Goal: Information Seeking & Learning: Learn about a topic

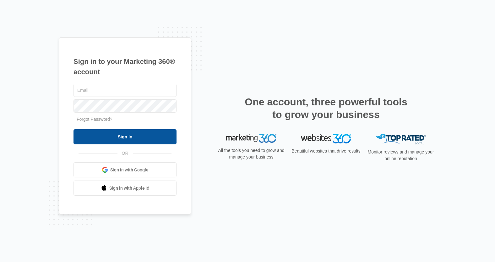
type input "[PERSON_NAME][EMAIL_ADDRESS][PERSON_NAME][DOMAIN_NAME]"
click at [110, 138] on input "Sign In" at bounding box center [125, 136] width 103 height 15
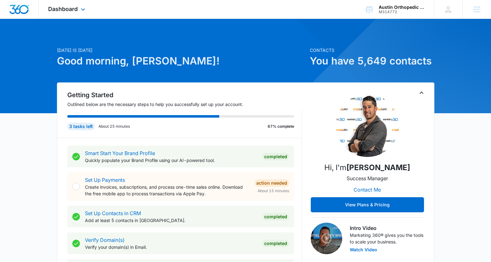
click at [75, 13] on div "Dashboard Apps Reputation CRM Email Social POS Content Ads Intelligence Files B…" at bounding box center [68, 9] width 58 height 19
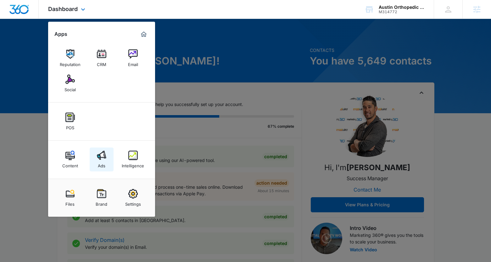
click at [104, 155] on img at bounding box center [101, 155] width 9 height 9
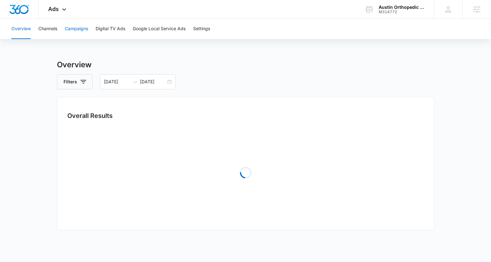
click at [74, 24] on button "Campaigns" at bounding box center [76, 29] width 23 height 20
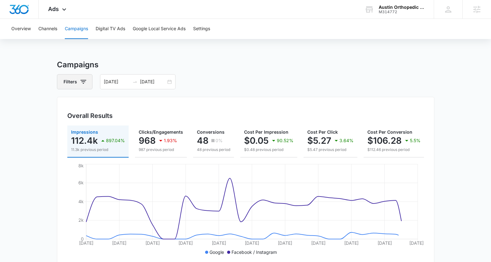
click at [81, 81] on icon "button" at bounding box center [84, 82] width 8 height 8
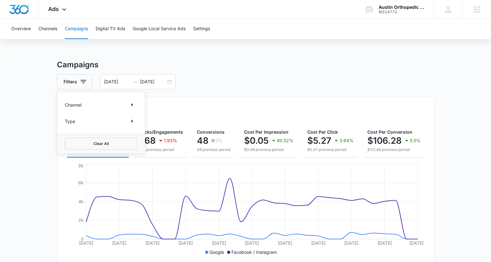
click at [81, 105] on p "Channel" at bounding box center [73, 105] width 17 height 7
click at [128, 104] on icon "Show Channel filters" at bounding box center [132, 105] width 8 height 8
click at [69, 137] on icon at bounding box center [68, 136] width 6 height 6
click at [65, 136] on input "Facebook / Instagram" at bounding box center [65, 136] width 0 height 0
checkbox input "true"
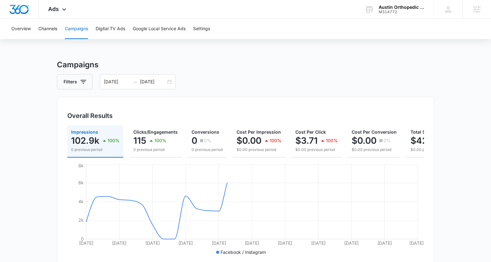
click at [23, 124] on main "Campaigns Filters 07/11/2025 08/10/2025 Overall Results Impressions 102.9k 100%…" at bounding box center [245, 240] width 491 height 363
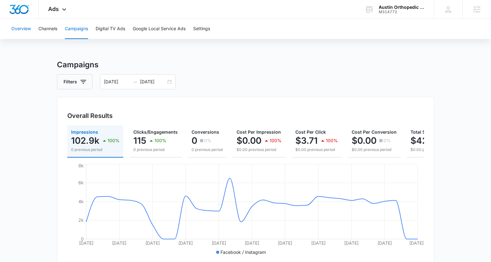
click at [17, 30] on button "Overview" at bounding box center [20, 29] width 19 height 20
click at [82, 83] on icon "button" at bounding box center [84, 82] width 8 height 8
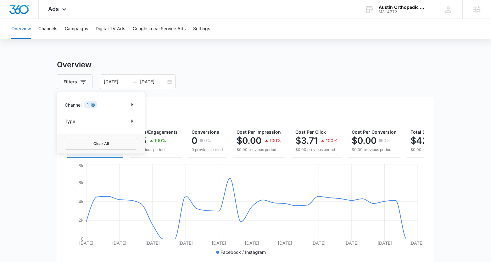
click at [94, 106] on icon "Clear" at bounding box center [93, 104] width 5 height 5
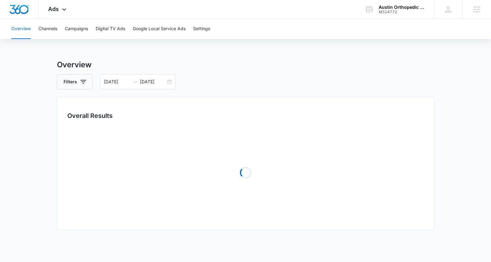
click at [18, 143] on main "Overview Filters 07/11/2025 08/10/2025 Overall Results Loading Loading Loading …" at bounding box center [245, 203] width 491 height 289
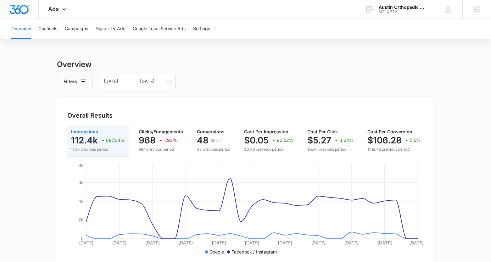
scroll to position [9, 0]
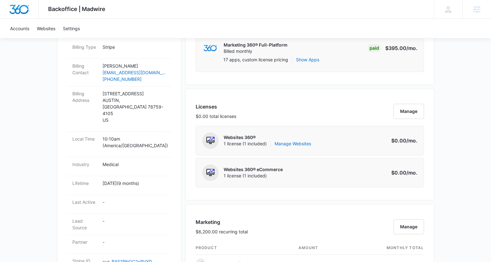
scroll to position [159, 0]
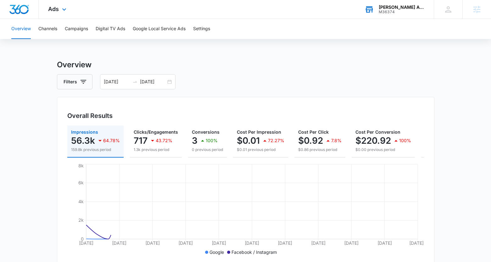
click at [391, 10] on div "M36374" at bounding box center [401, 12] width 46 height 4
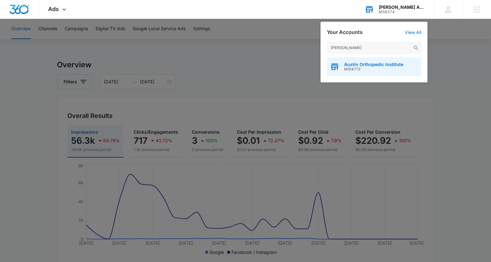
type input "[PERSON_NAME]"
click at [355, 67] on span "M314772" at bounding box center [373, 69] width 59 height 4
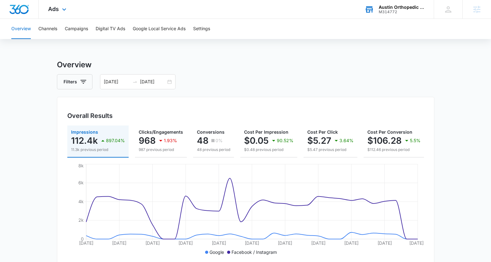
scroll to position [1, 0]
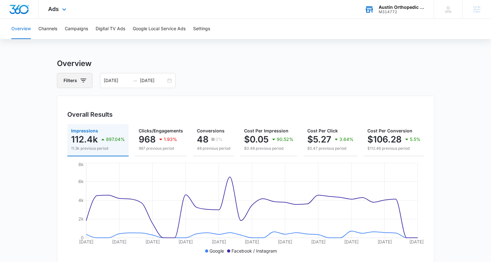
click at [84, 85] on button "Filters" at bounding box center [75, 80] width 36 height 15
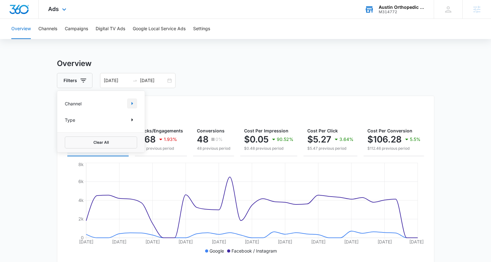
click at [127, 102] on button "Show Channel filters" at bounding box center [132, 103] width 10 height 10
click at [67, 135] on icon at bounding box center [68, 134] width 4 height 3
click at [65, 135] on input "Facebook / Instagram" at bounding box center [65, 135] width 0 height 0
checkbox input "true"
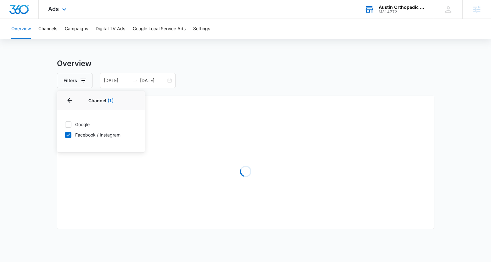
click at [29, 137] on main "Overview Filters Channel 1 Channel (1) Google Facebook / Instagram Type Clear A…" at bounding box center [245, 202] width 491 height 289
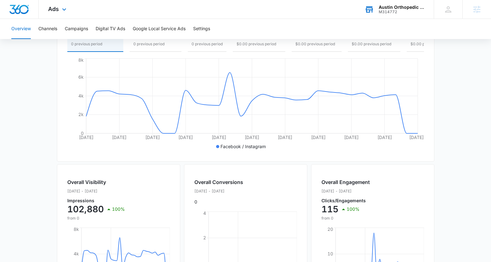
scroll to position [78, 0]
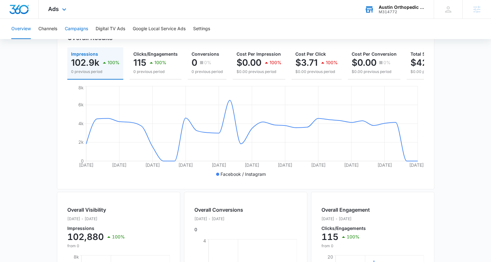
click at [79, 26] on button "Campaigns" at bounding box center [76, 29] width 23 height 20
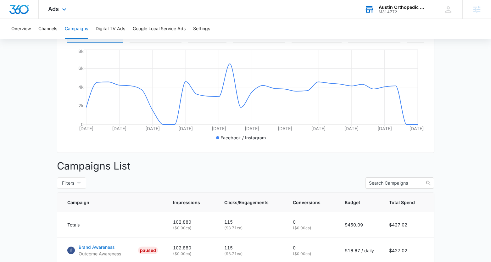
scroll to position [38, 0]
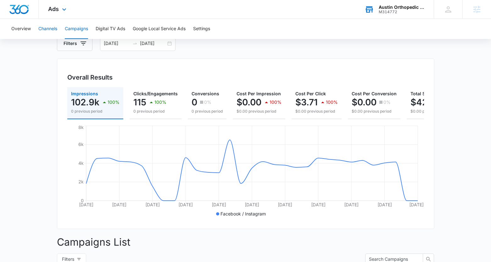
click at [53, 28] on button "Channels" at bounding box center [47, 29] width 19 height 20
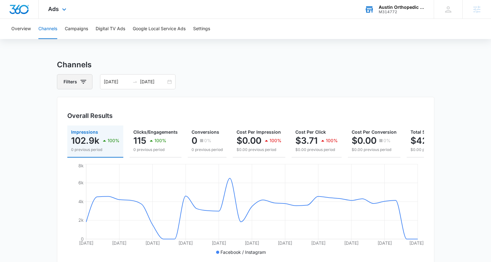
click at [90, 81] on button "Filters" at bounding box center [75, 81] width 36 height 15
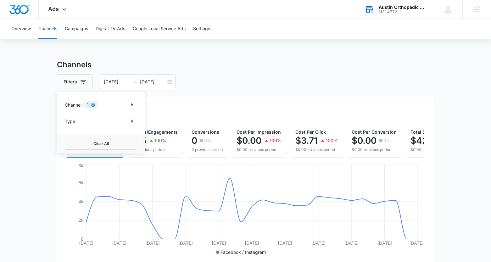
click at [94, 106] on icon "Clear" at bounding box center [93, 104] width 5 height 5
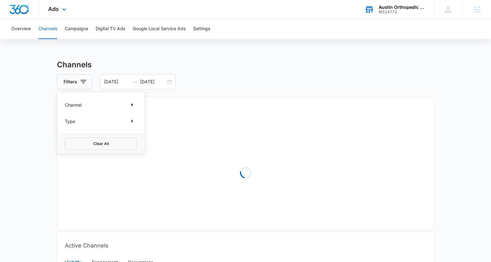
click at [281, 67] on h3 "Channels" at bounding box center [245, 64] width 377 height 11
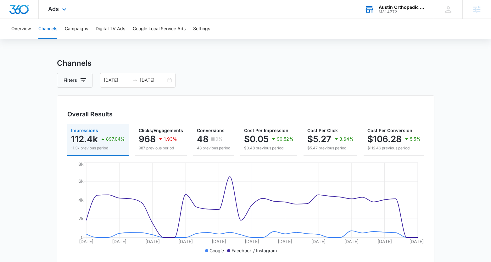
scroll to position [1, 0]
click at [91, 82] on button "Filters" at bounding box center [75, 80] width 36 height 15
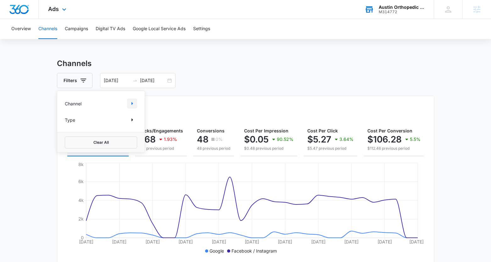
click at [131, 101] on icon "Show Channel filters" at bounding box center [132, 104] width 8 height 8
click at [72, 136] on label "Facebook / Instagram" at bounding box center [101, 134] width 72 height 7
click at [65, 135] on input "Facebook / Instagram" at bounding box center [65, 135] width 0 height 0
checkbox input "true"
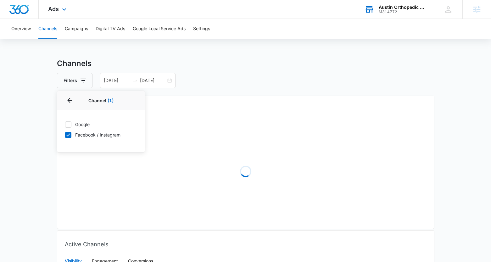
click at [31, 142] on main "Channels Filters Channel 1 Channel (1) Google Facebook / Instagram Type Clear A…" at bounding box center [245, 218] width 491 height 320
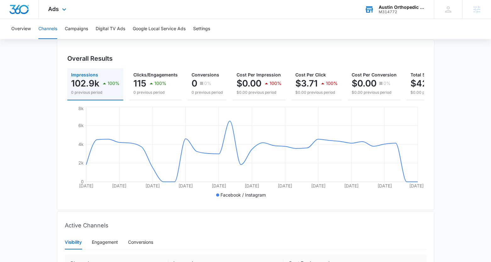
scroll to position [58, 0]
click at [52, 10] on span "Ads" at bounding box center [53, 9] width 11 height 7
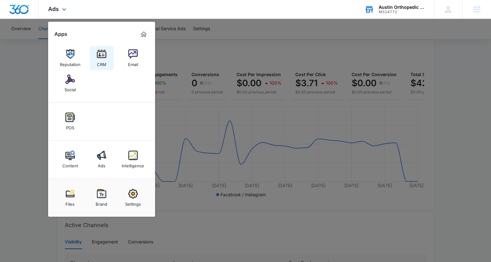
click at [95, 53] on link "CRM" at bounding box center [102, 58] width 24 height 24
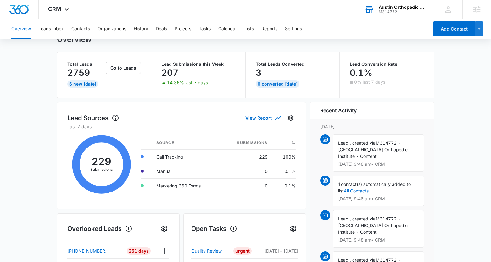
scroll to position [23, 0]
